Goal: Task Accomplishment & Management: Manage account settings

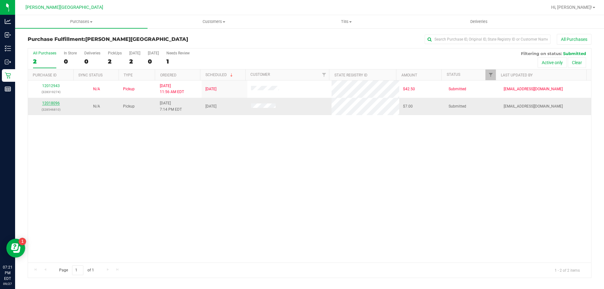
click at [54, 105] on link "12018096" at bounding box center [51, 103] width 18 height 4
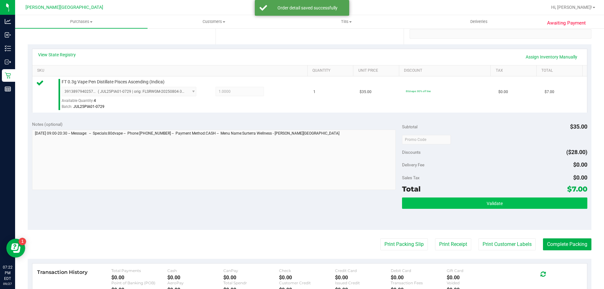
scroll to position [126, 0]
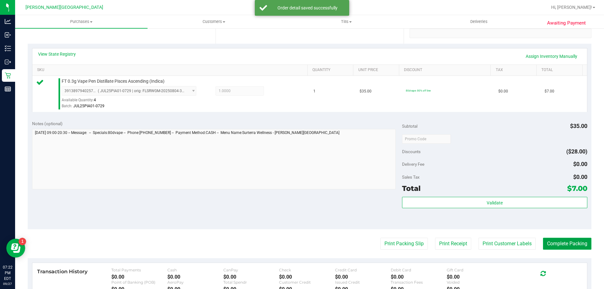
click at [557, 242] on button "Complete Packing" at bounding box center [567, 244] width 48 height 12
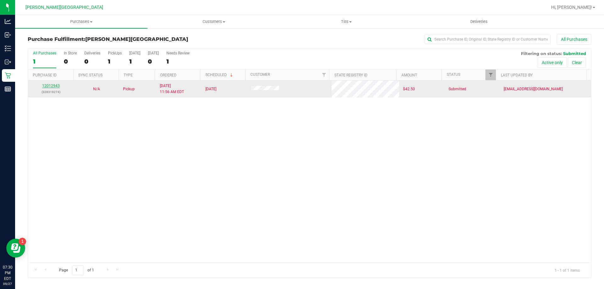
click at [53, 87] on link "12012943" at bounding box center [51, 86] width 18 height 4
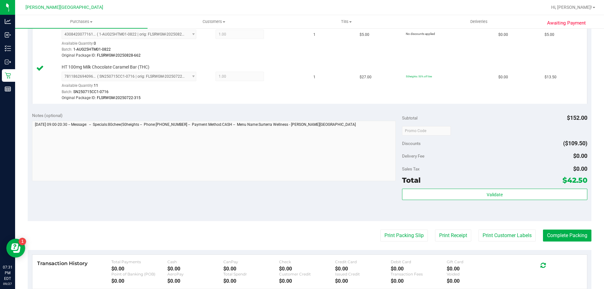
scroll to position [252, 0]
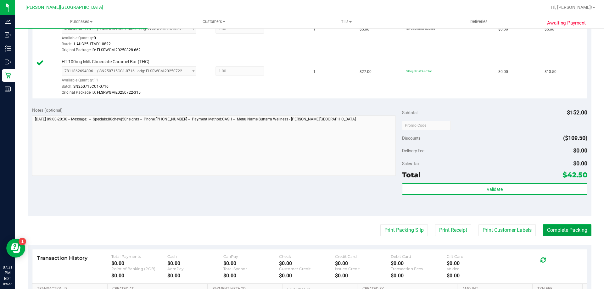
click at [556, 235] on button "Complete Packing" at bounding box center [567, 230] width 48 height 12
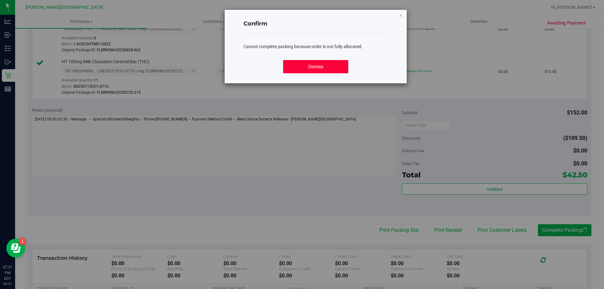
click at [313, 68] on button "Dismiss" at bounding box center [315, 66] width 65 height 13
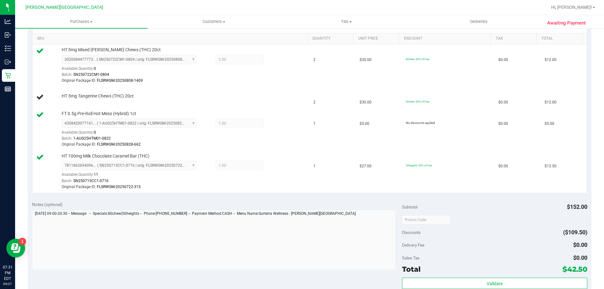
scroll to position [94, 0]
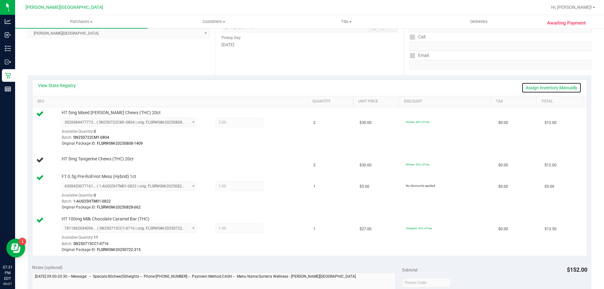
click at [542, 89] on link "Assign Inventory Manually" at bounding box center [552, 87] width 60 height 11
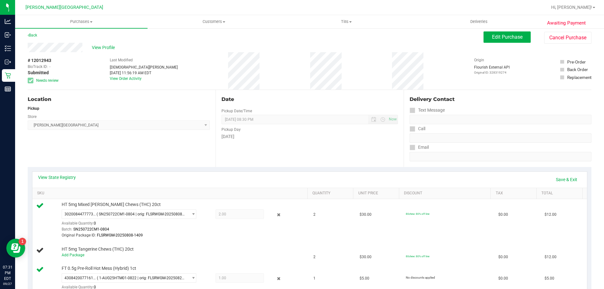
scroll to position [0, 0]
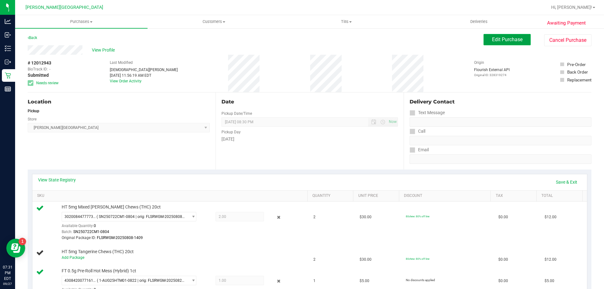
click at [496, 42] on button "Edit Purchase" at bounding box center [507, 39] width 47 height 11
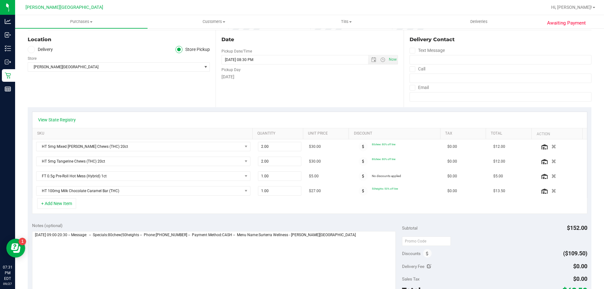
scroll to position [63, 0]
click at [551, 160] on icon "button" at bounding box center [553, 161] width 5 height 5
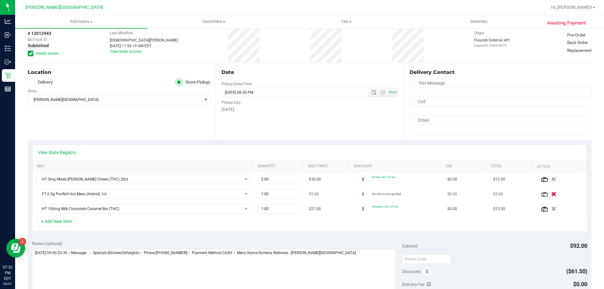
scroll to position [0, 0]
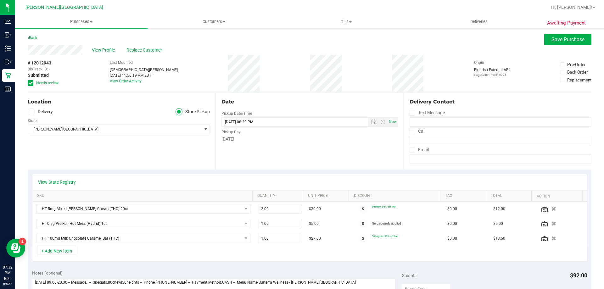
click at [555, 47] on div "View Profile Replace Customer" at bounding box center [310, 49] width 564 height 9
click at [555, 46] on div "View Profile Replace Customer" at bounding box center [310, 49] width 564 height 9
click at [552, 42] on span "Save Purchase" at bounding box center [568, 40] width 33 height 6
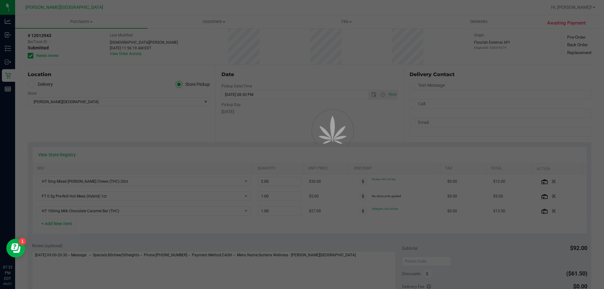
scroll to position [31, 0]
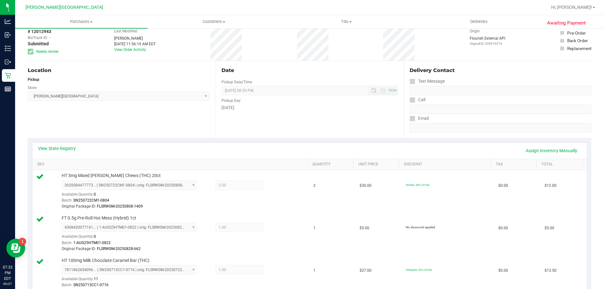
scroll to position [220, 0]
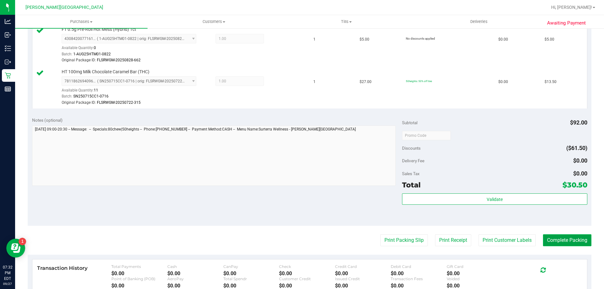
click at [578, 241] on button "Complete Packing" at bounding box center [567, 240] width 48 height 12
